Goal: Task Accomplishment & Management: Complete application form

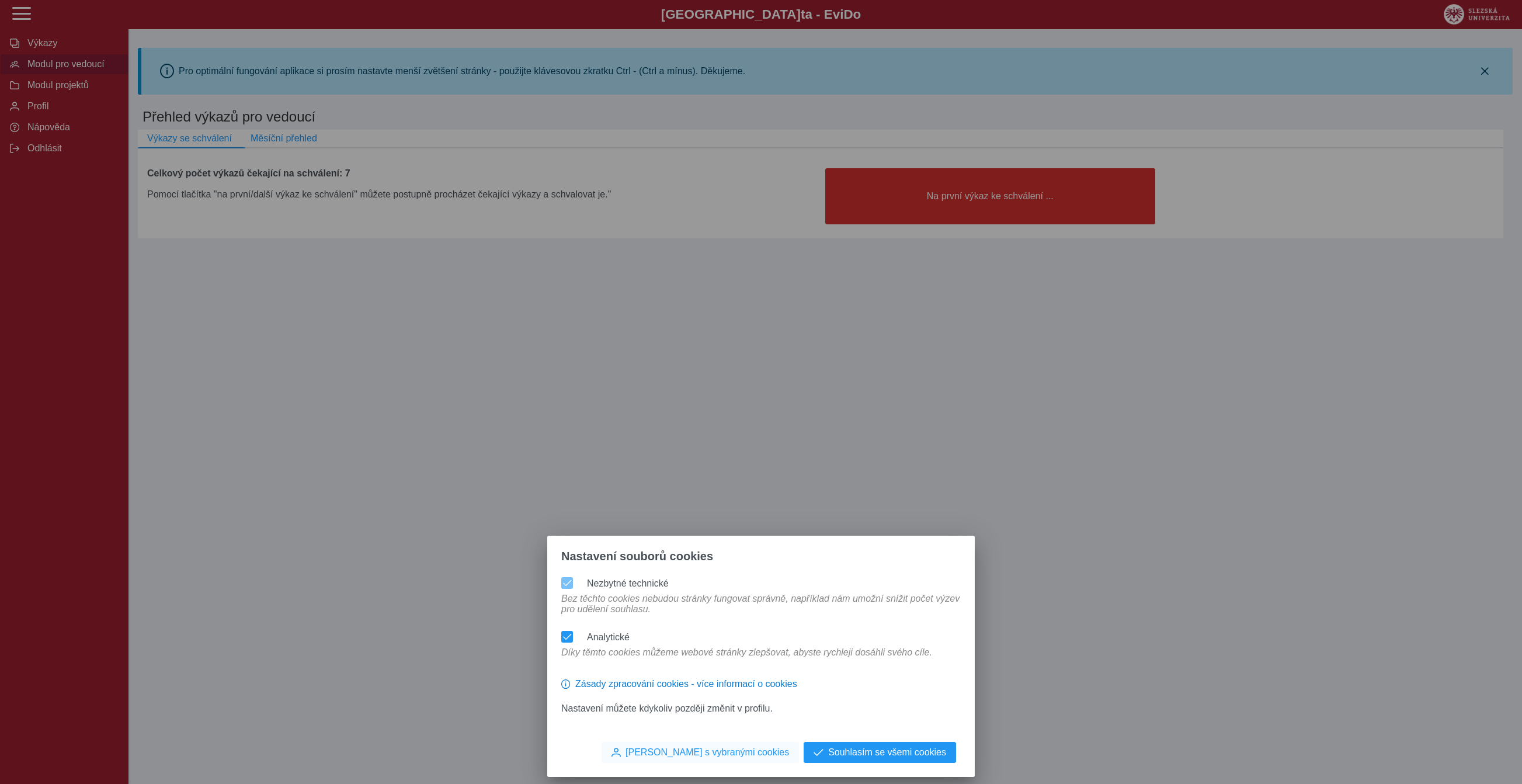
click at [706, 753] on span "[PERSON_NAME] s vybranými cookies" at bounding box center [707, 752] width 164 height 11
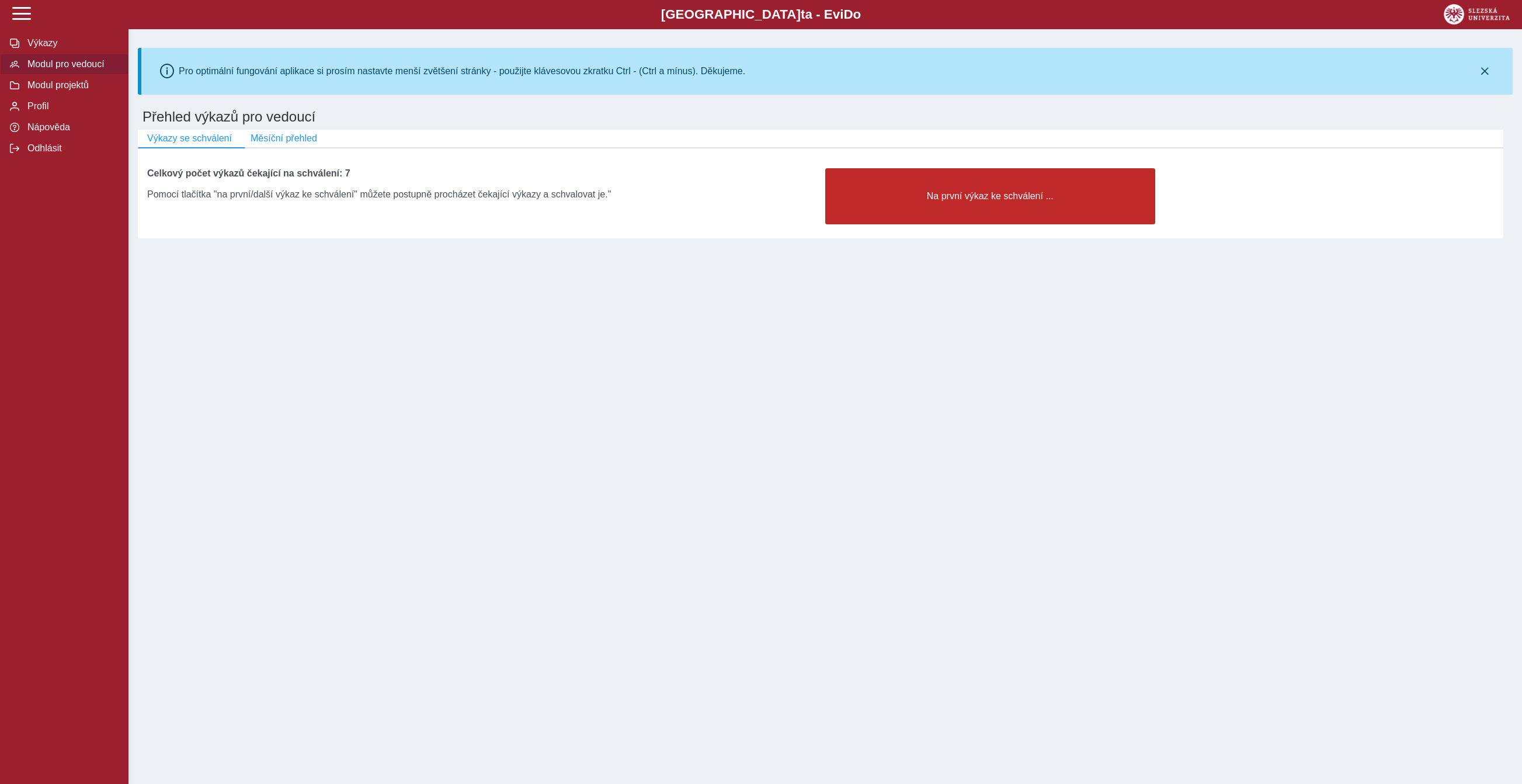
click at [1001, 201] on span "Na první výkaz ke schválení ..." at bounding box center [990, 197] width 310 height 11
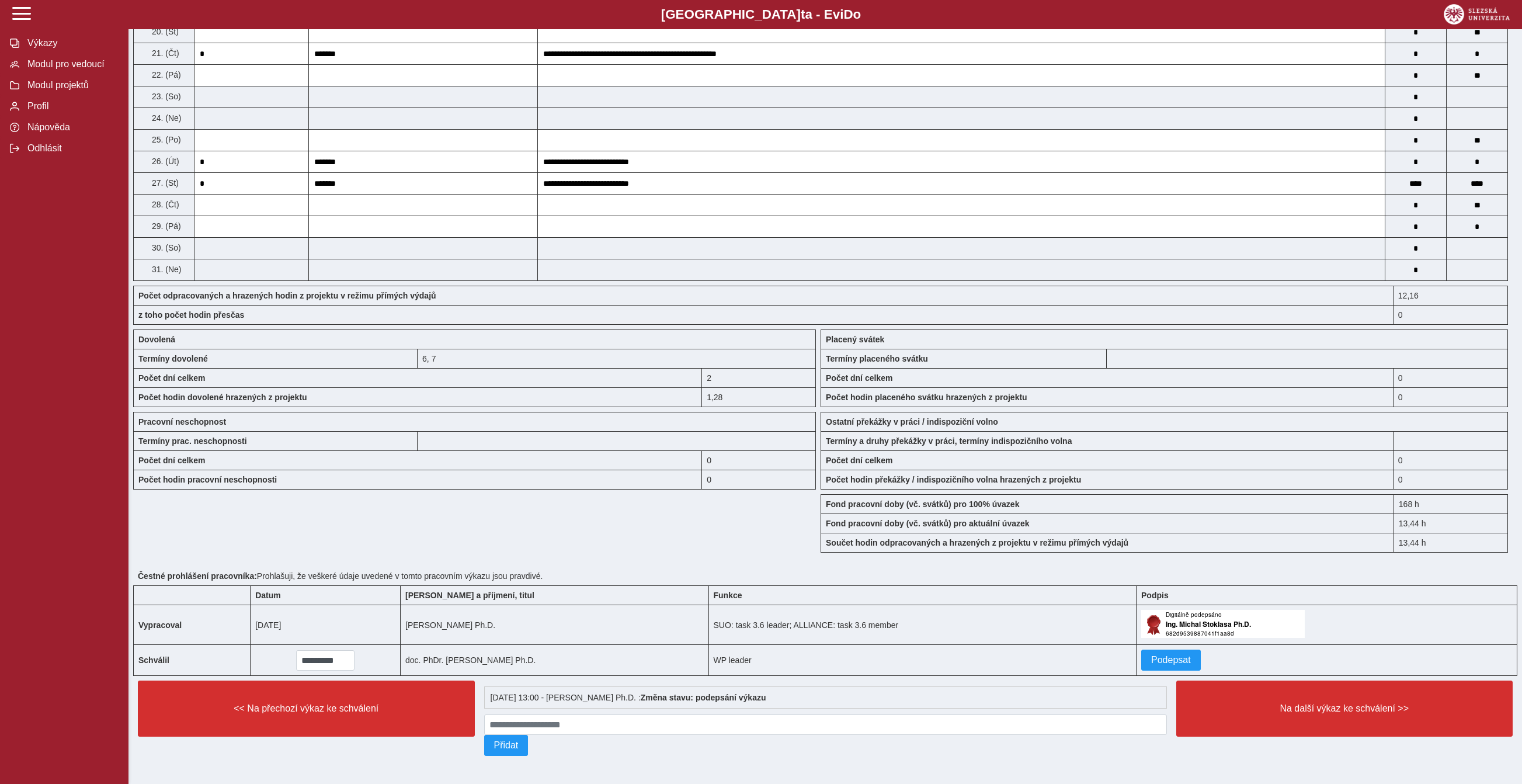
scroll to position [904, 0]
click at [1191, 655] on span "Podepsat" at bounding box center [1171, 660] width 40 height 11
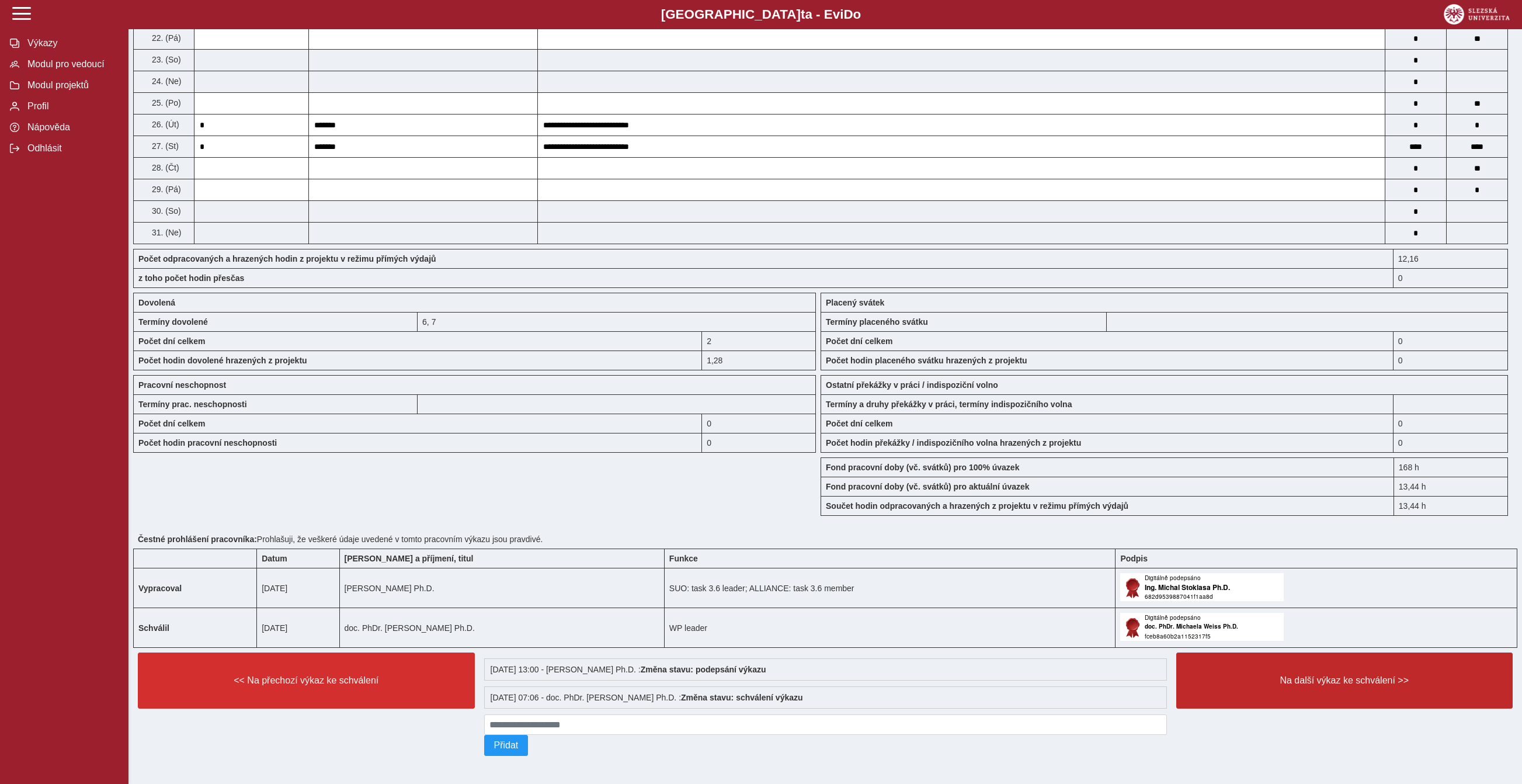
click at [1294, 686] on span "Na další výkaz ke schválení >>" at bounding box center [1345, 680] width 317 height 11
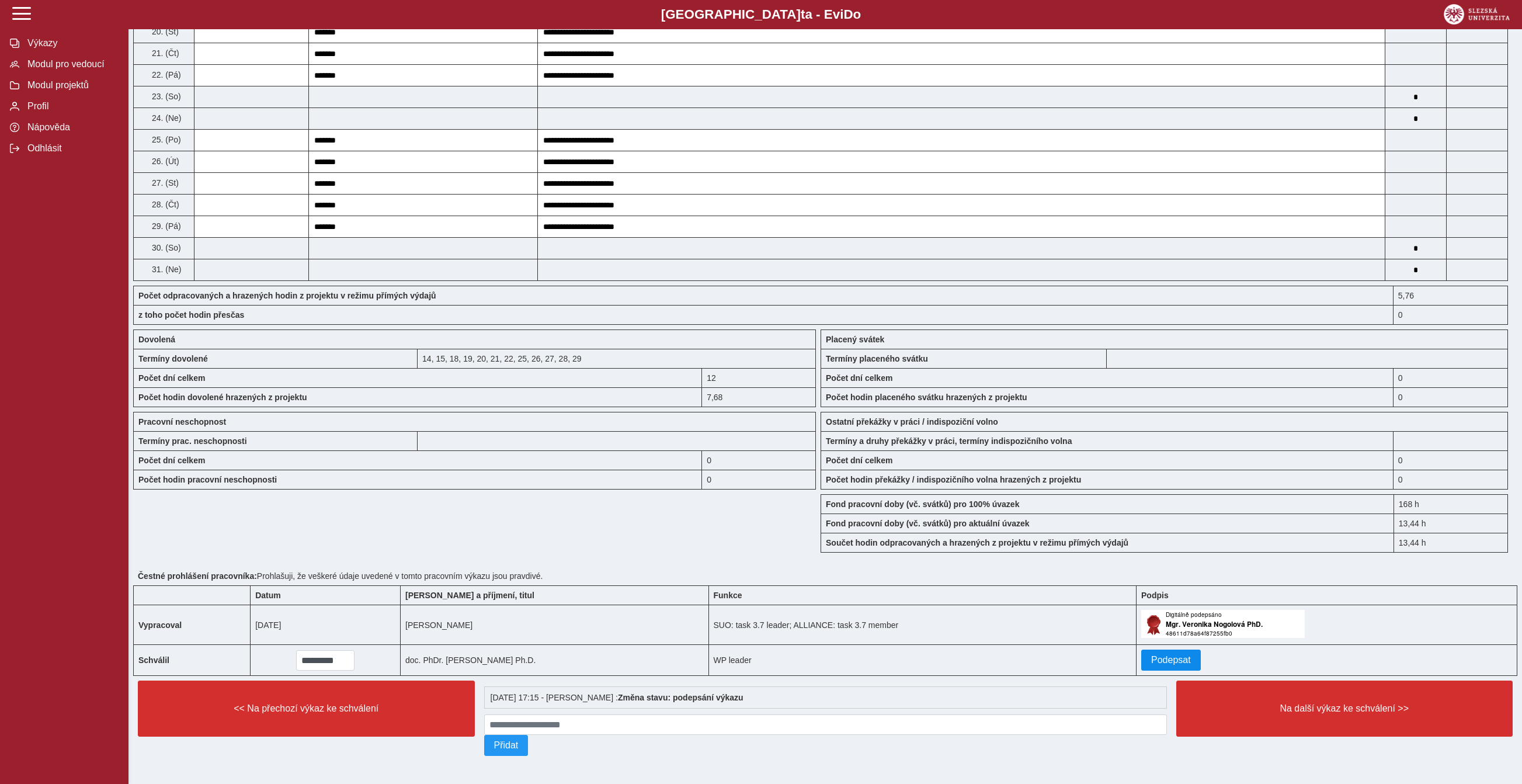
scroll to position [904, 0]
click at [1191, 655] on span "Podepsat" at bounding box center [1171, 660] width 40 height 11
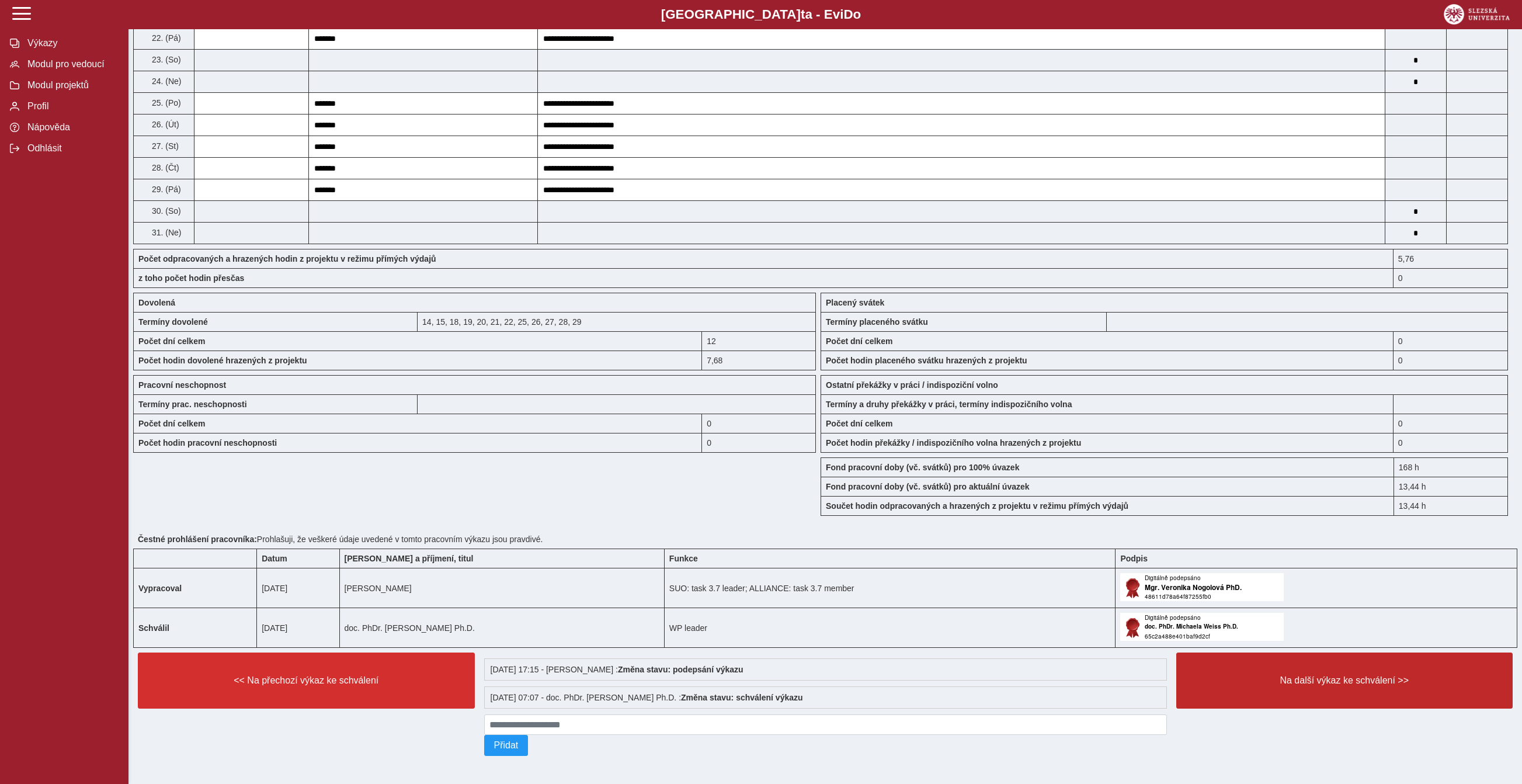
click at [1273, 686] on span "Na další výkaz ke schválení >>" at bounding box center [1345, 680] width 317 height 11
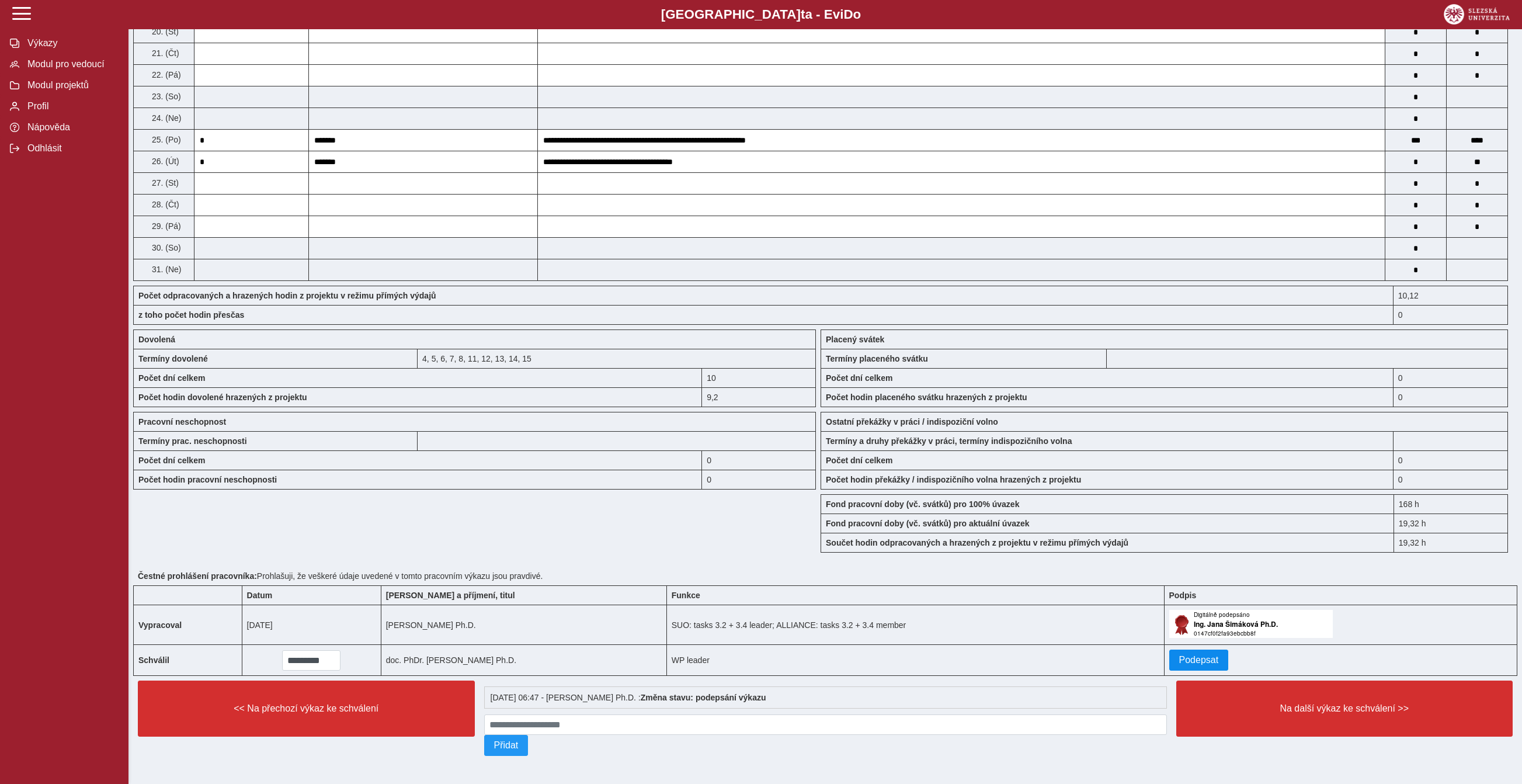
scroll to position [904, 0]
click at [1219, 655] on span "Podepsat" at bounding box center [1199, 660] width 40 height 11
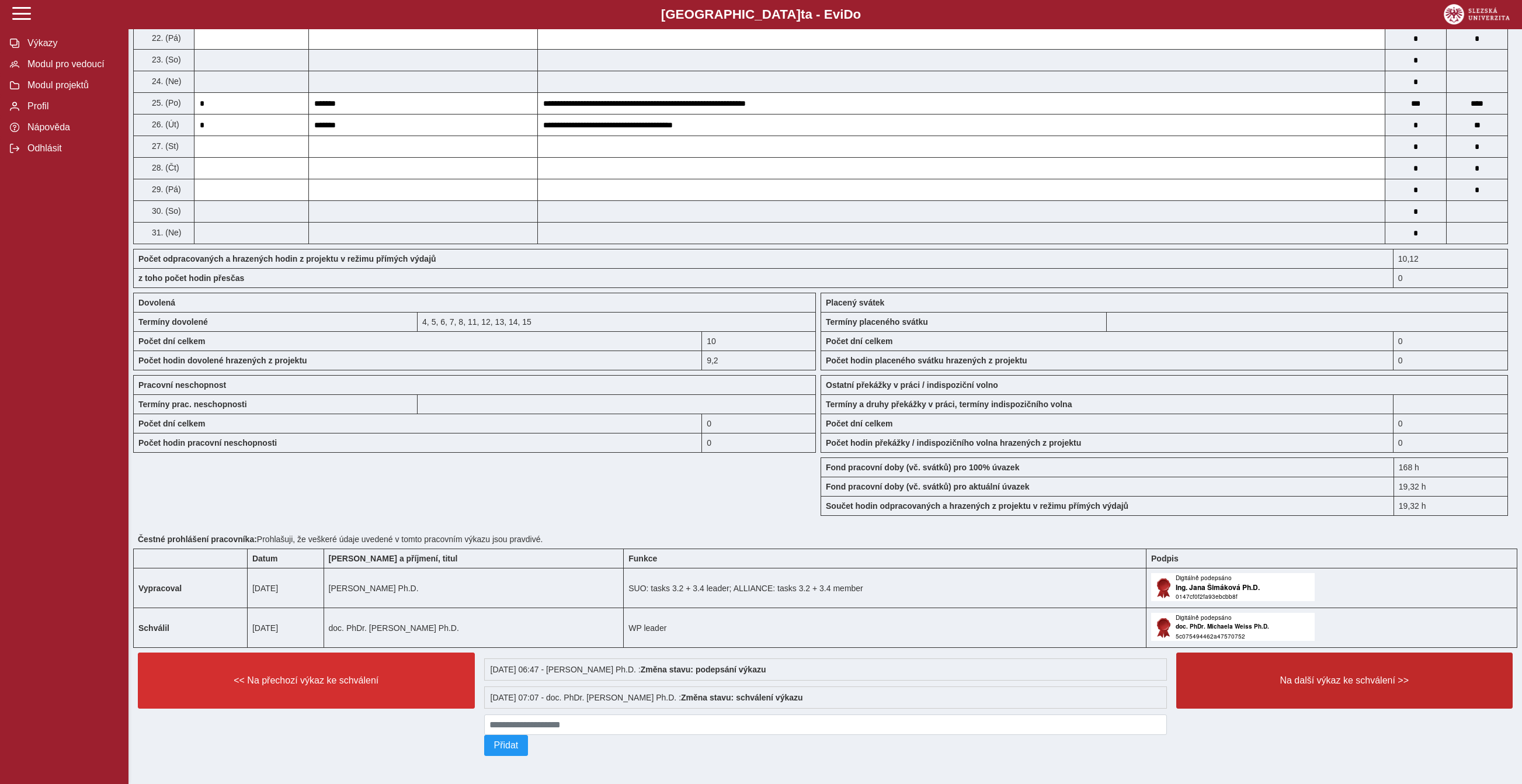
click at [1292, 707] on button "Na další výkaz ke schválení >>" at bounding box center [1345, 680] width 337 height 56
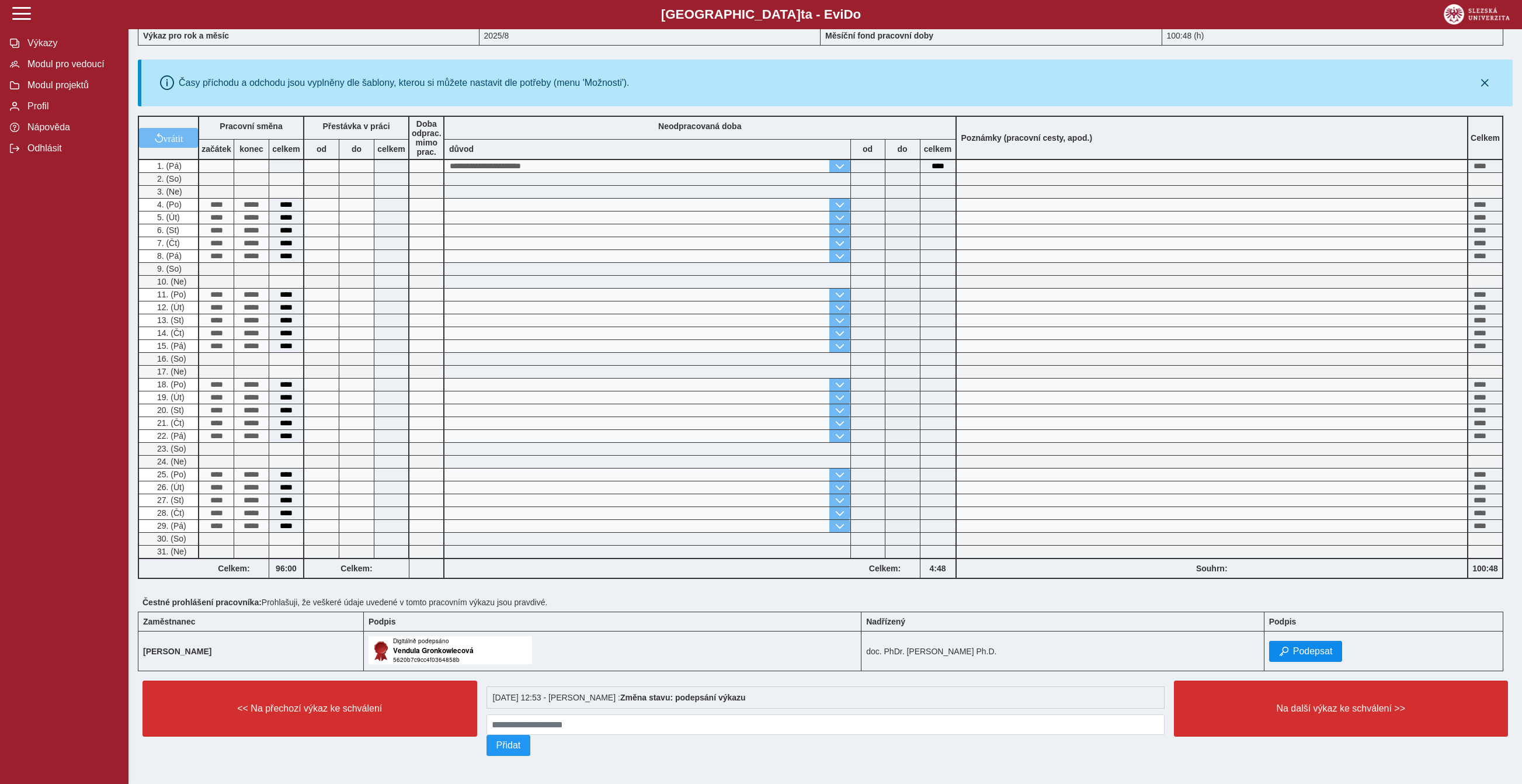
scroll to position [354, 0]
click at [1333, 646] on span "Podepsat" at bounding box center [1313, 652] width 40 height 11
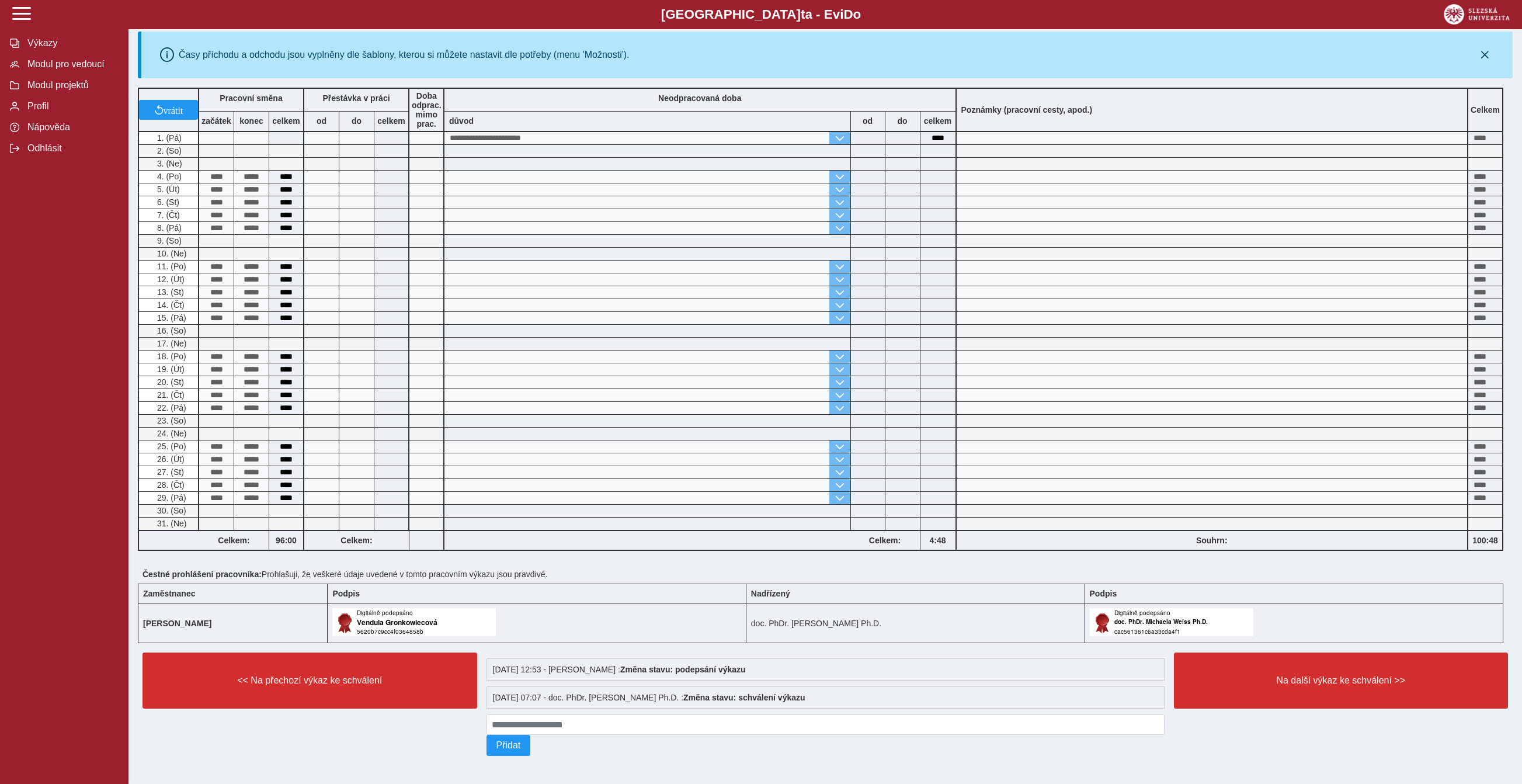
scroll to position [387, 0]
click at [1216, 652] on button "Na další výkaz ke schválení >>" at bounding box center [1342, 680] width 334 height 56
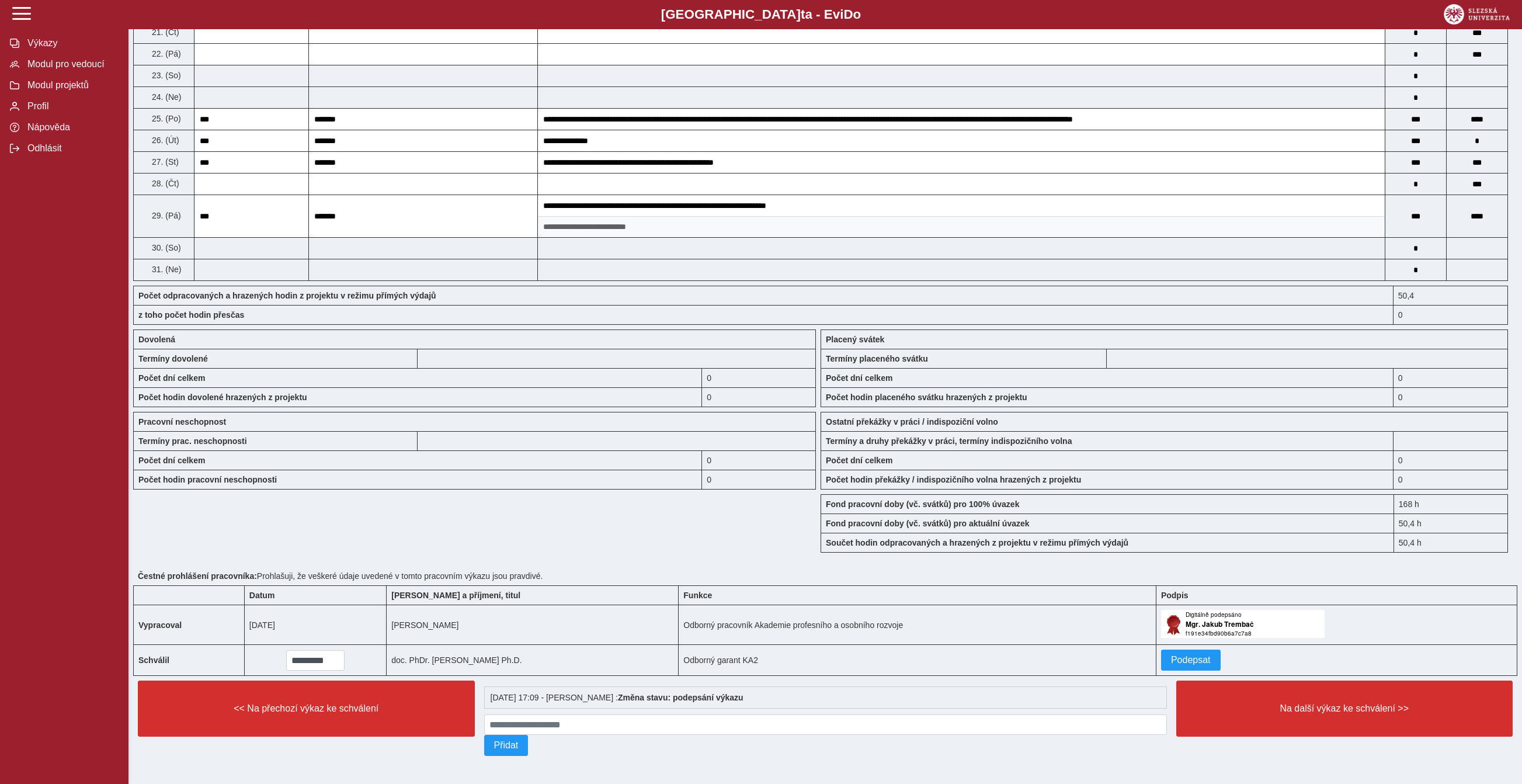
scroll to position [988, 0]
click at [1211, 655] on span "Podepsat" at bounding box center [1191, 660] width 40 height 11
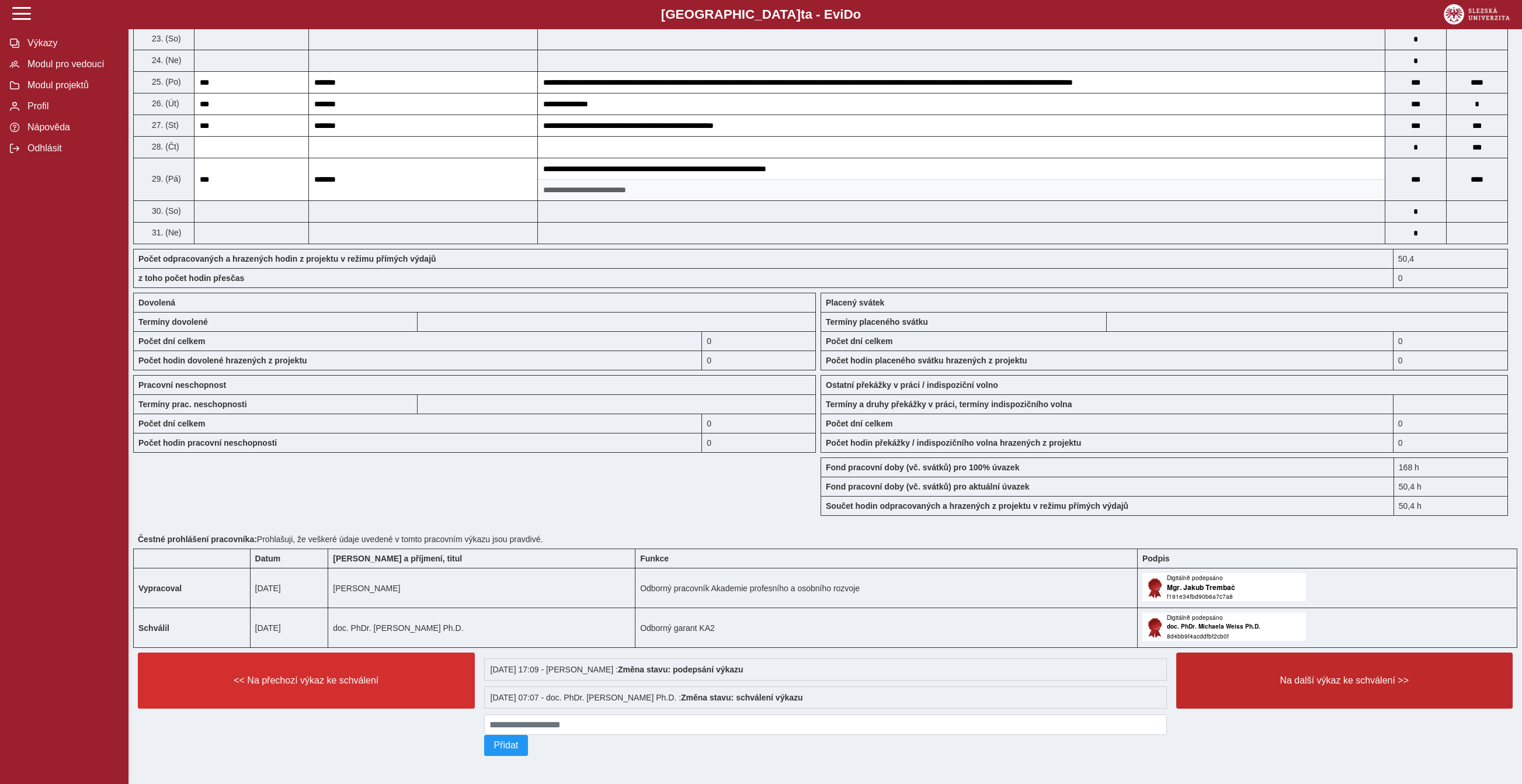
click at [1291, 686] on span "Na další výkaz ke schválení >>" at bounding box center [1345, 680] width 317 height 11
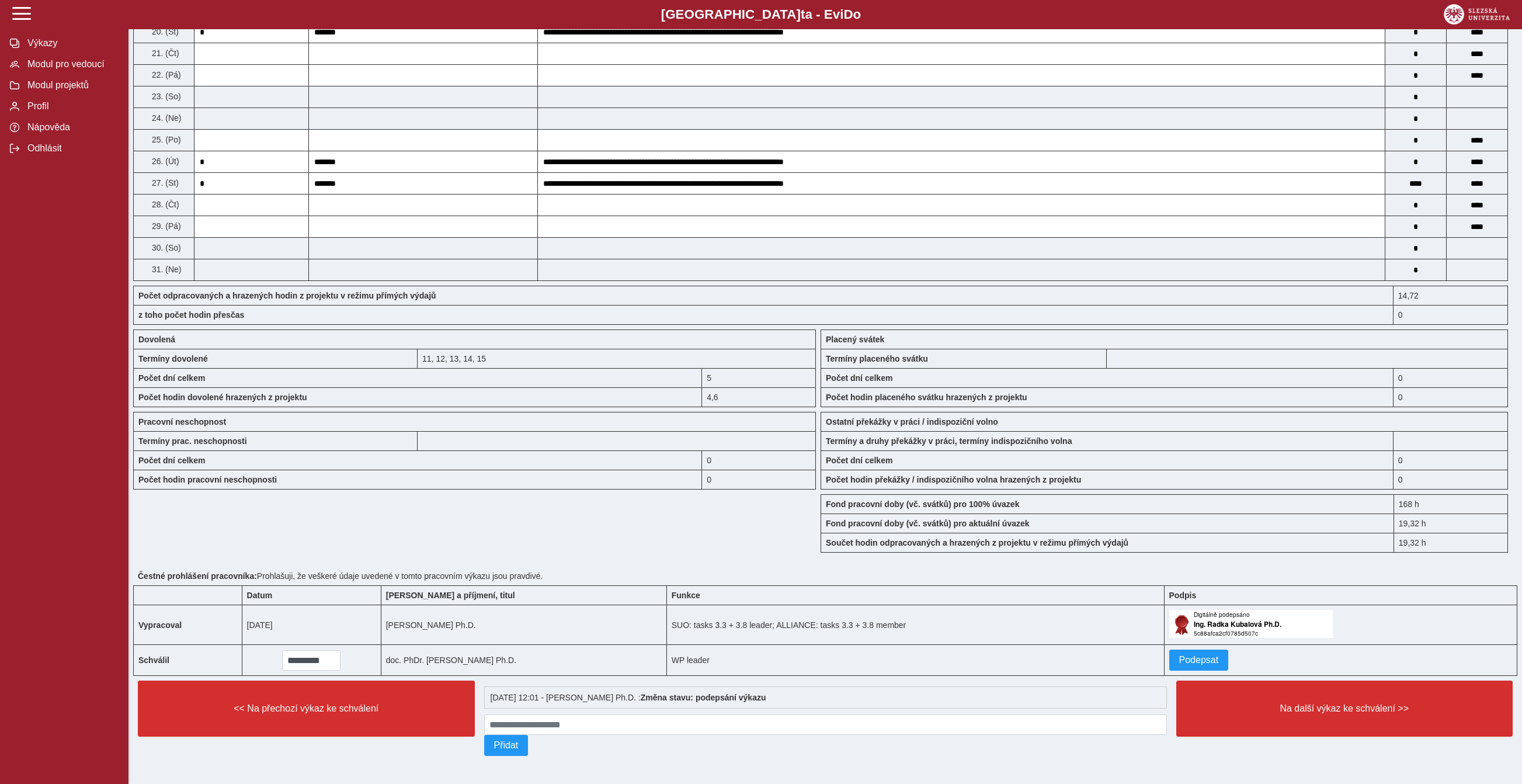
scroll to position [903, 0]
click at [1229, 650] on button "Podepsat" at bounding box center [1199, 660] width 59 height 21
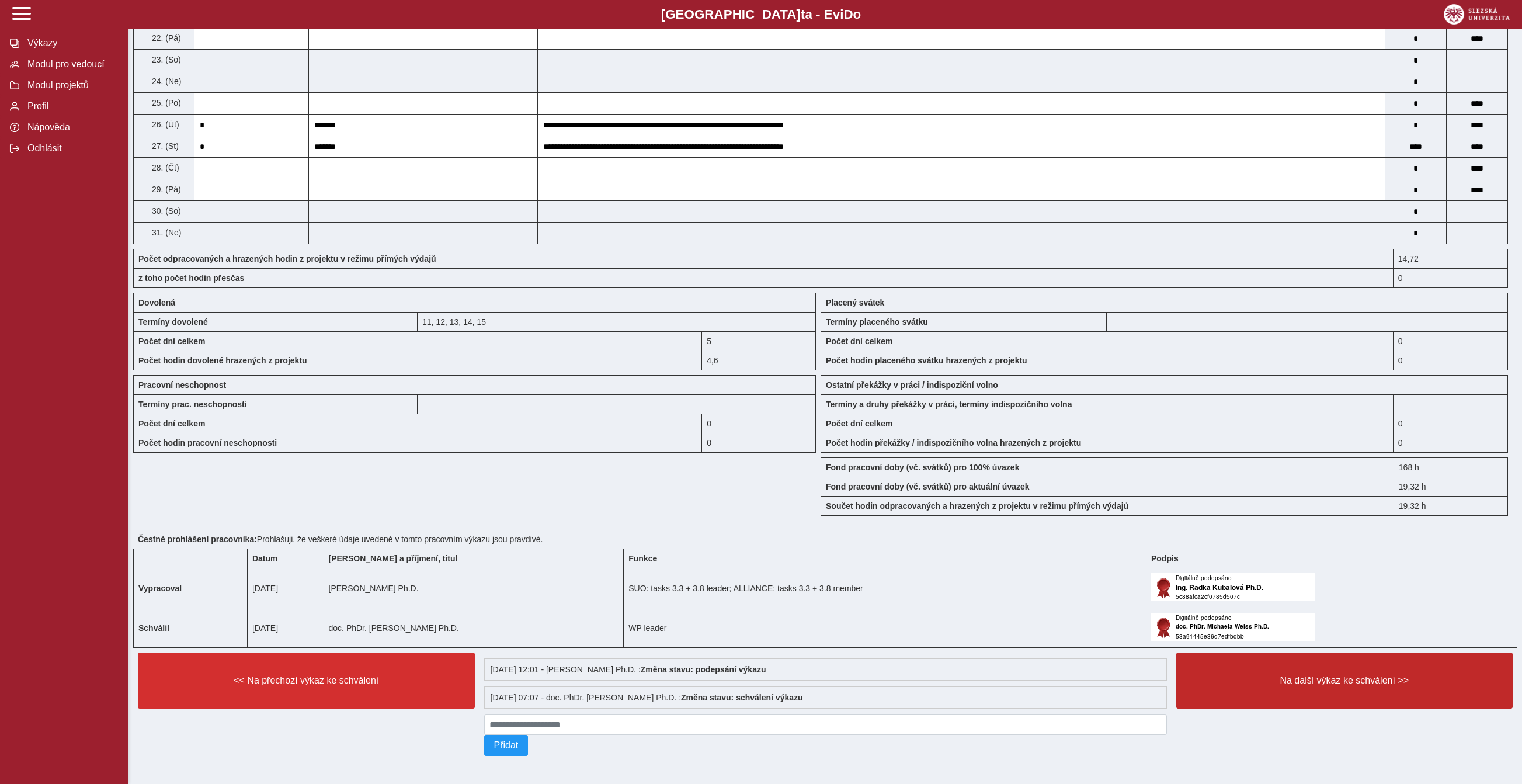
click at [1306, 688] on button "Na další výkaz ke schválení >>" at bounding box center [1345, 680] width 337 height 56
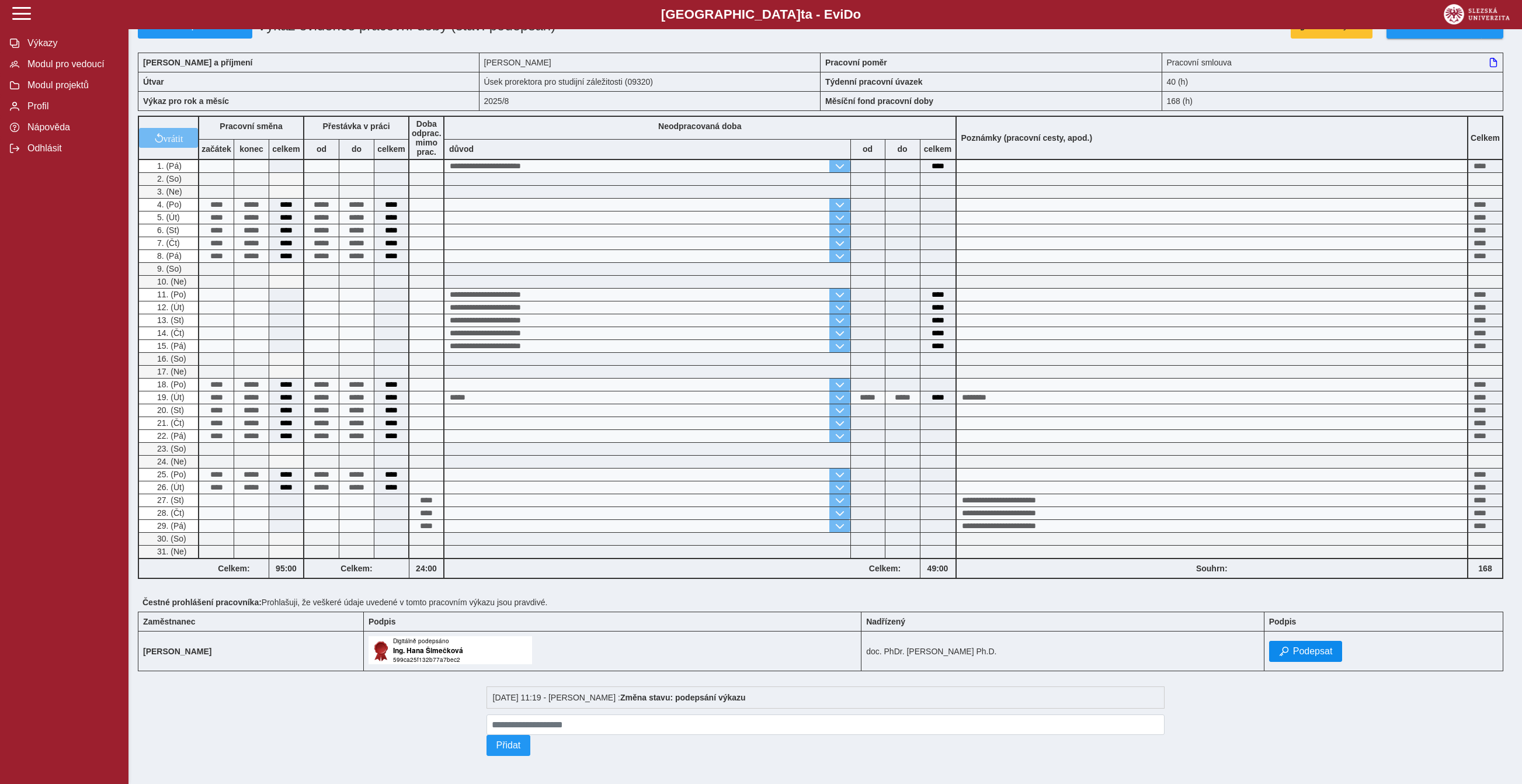
scroll to position [281, 0]
click at [1297, 646] on span "Podepsat" at bounding box center [1313, 652] width 40 height 11
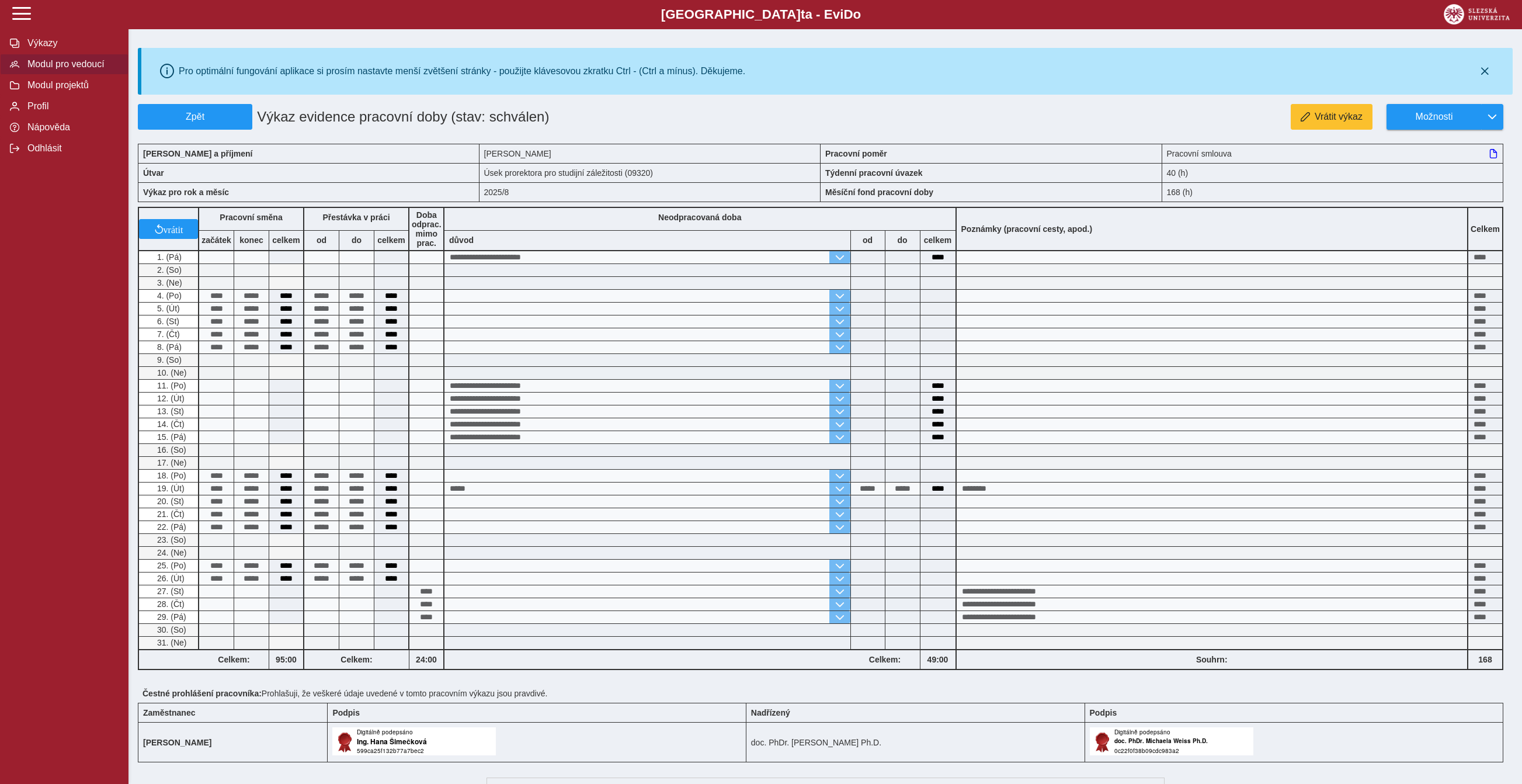
scroll to position [0, 0]
click at [59, 70] on span "Modul pro vedoucí" at bounding box center [71, 64] width 95 height 11
